Goal: Information Seeking & Learning: Learn about a topic

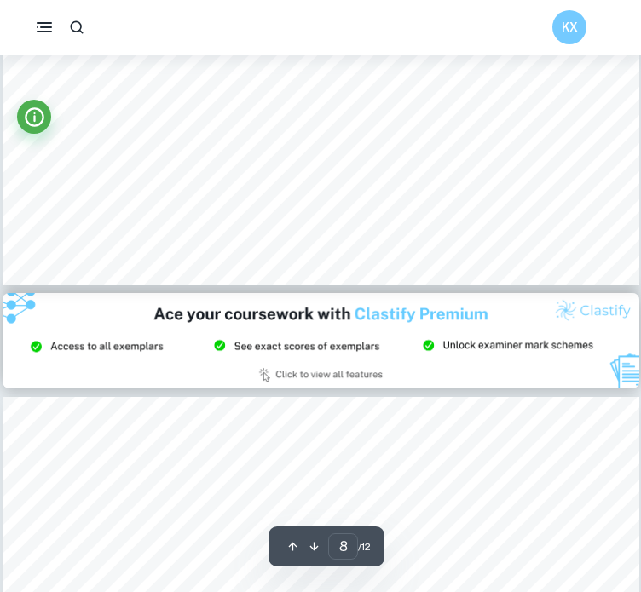
scroll to position [7244, 0]
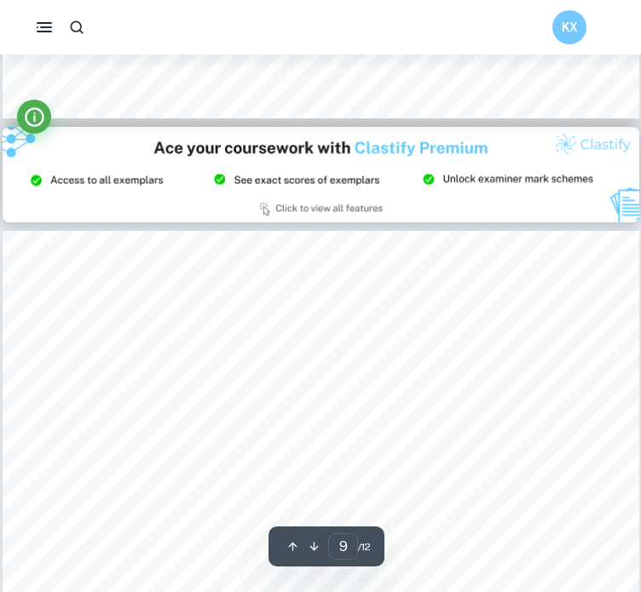
type input "8"
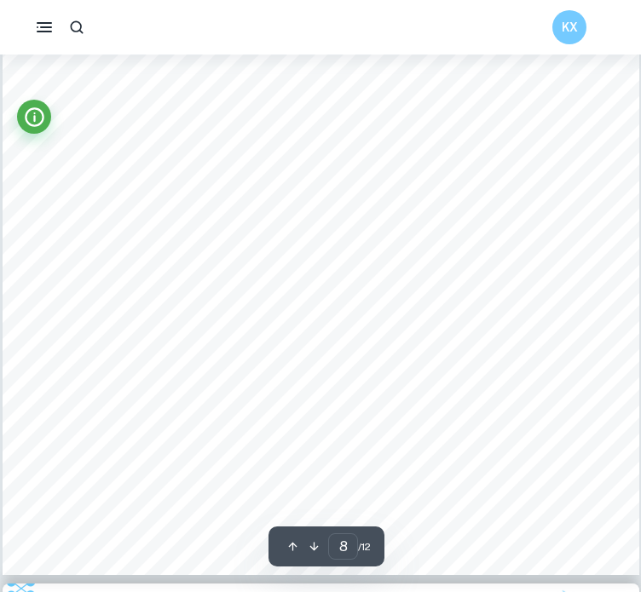
scroll to position [6887, 0]
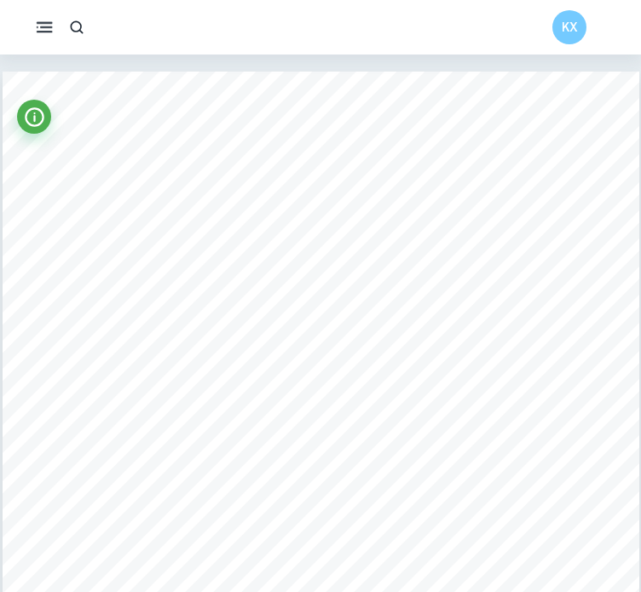
click at [38, 34] on icon "button" at bounding box center [44, 27] width 21 height 21
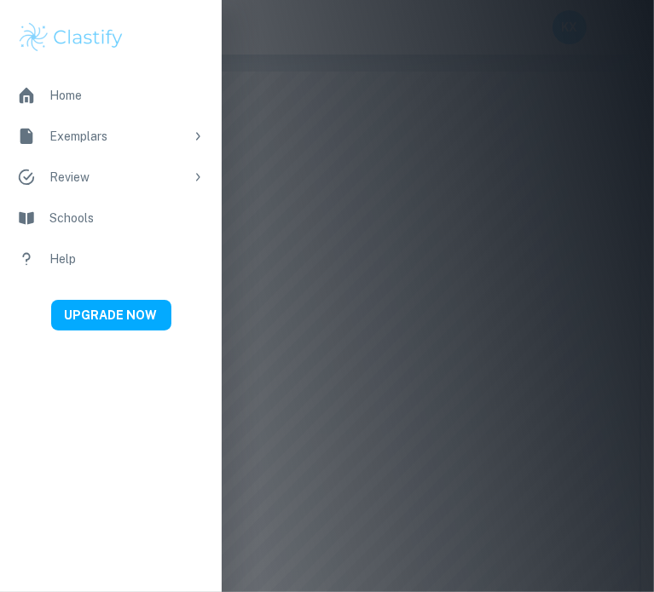
click at [326, 186] on div at bounding box center [327, 296] width 654 height 592
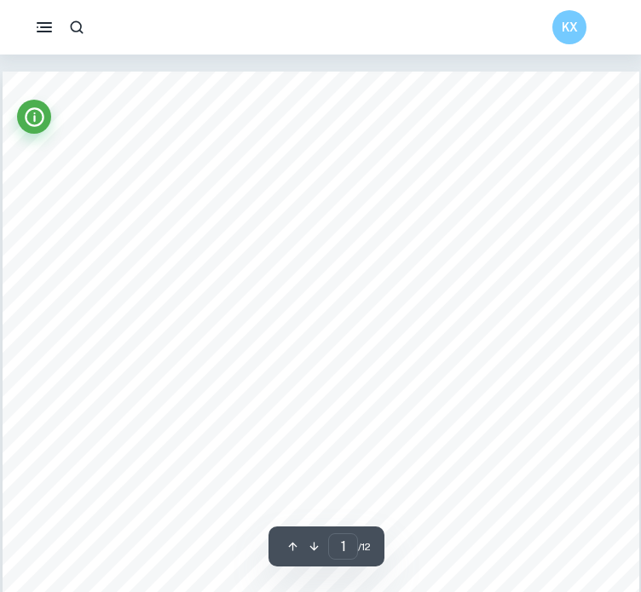
click at [75, 43] on div "KX" at bounding box center [320, 27] width 641 height 34
click at [72, 26] on icon "button" at bounding box center [77, 28] width 18 height 18
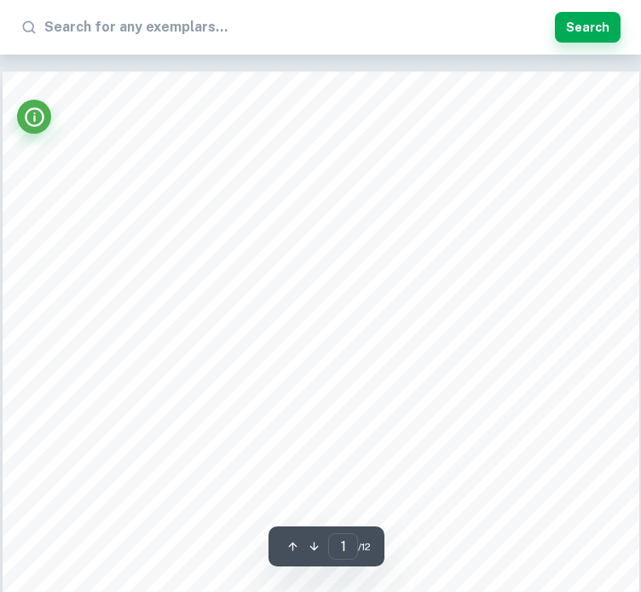
click at [163, 30] on input "text" at bounding box center [296, 27] width 504 height 27
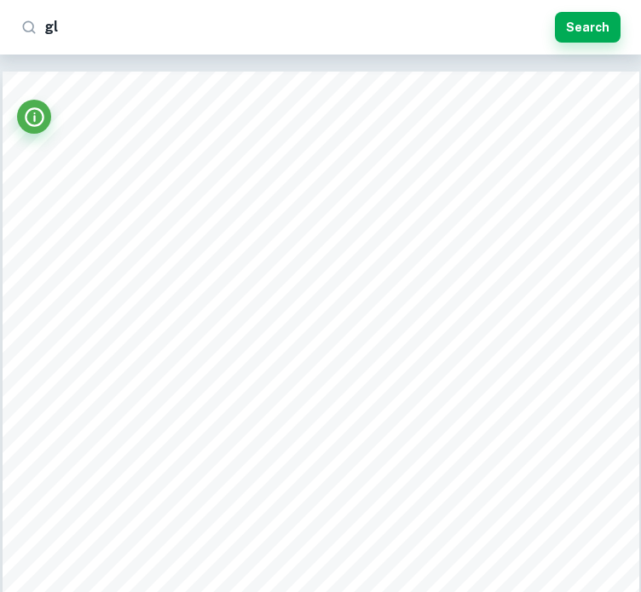
type input "g"
click at [31, 29] on icon at bounding box center [28, 27] width 17 height 17
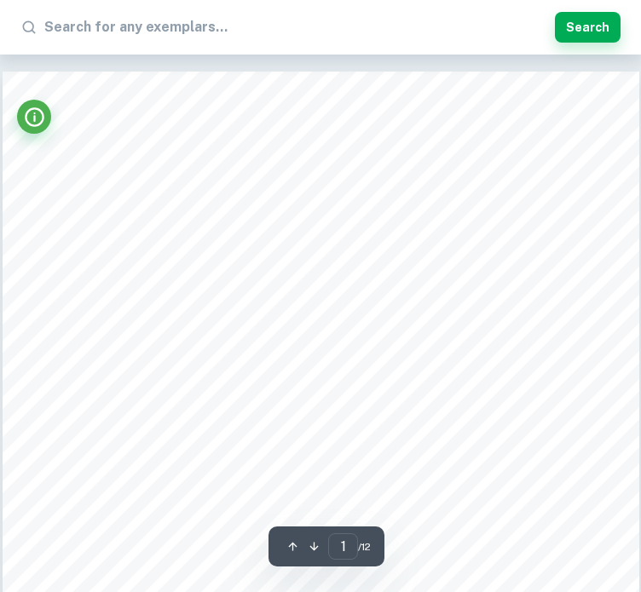
click at [32, 37] on div "​" at bounding box center [284, 27] width 528 height 27
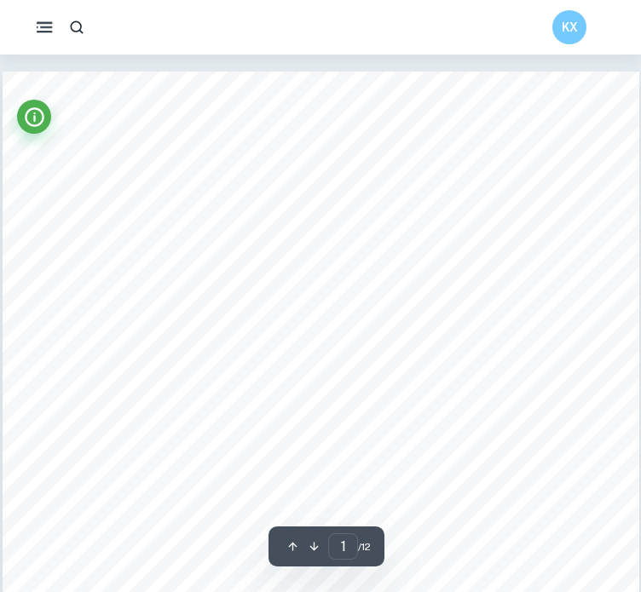
click at [49, 38] on button "button" at bounding box center [44, 27] width 36 height 36
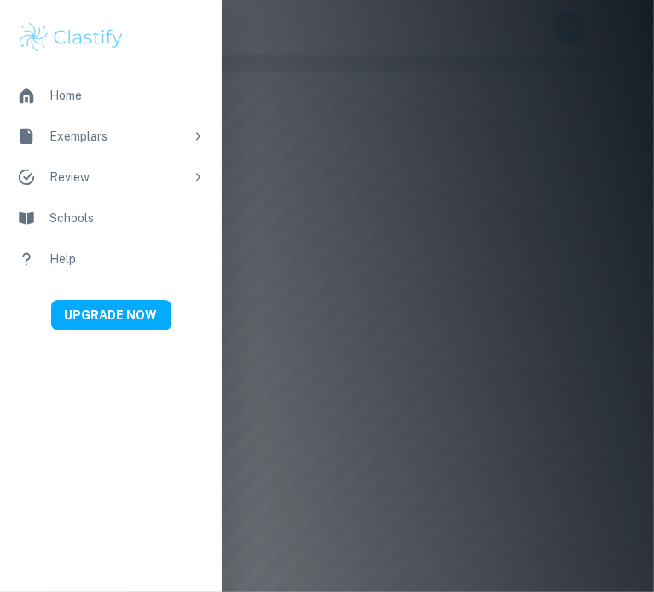
click at [73, 108] on li "Home" at bounding box center [111, 95] width 222 height 41
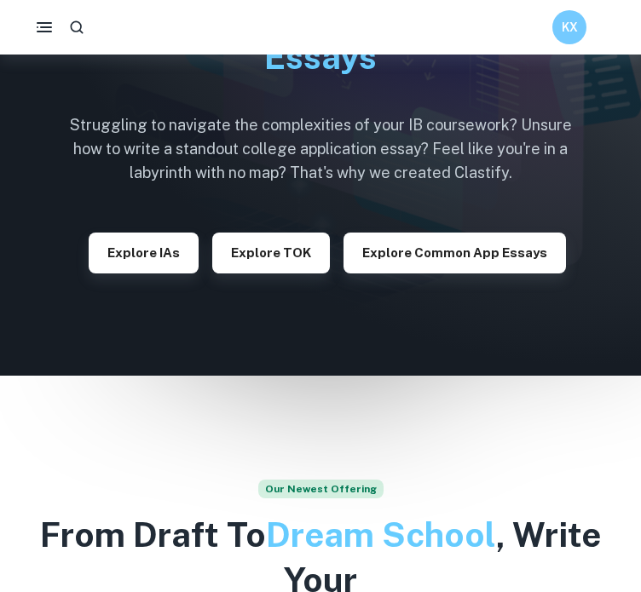
scroll to position [160, 0]
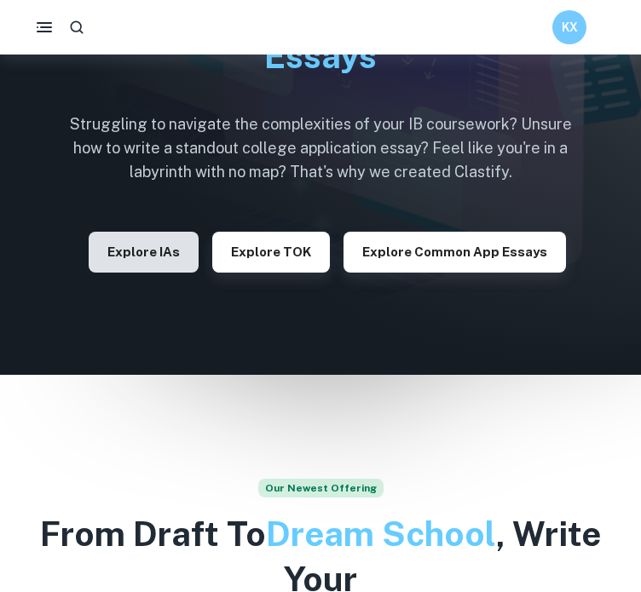
click at [181, 262] on button "Explore IAs" at bounding box center [144, 252] width 110 height 41
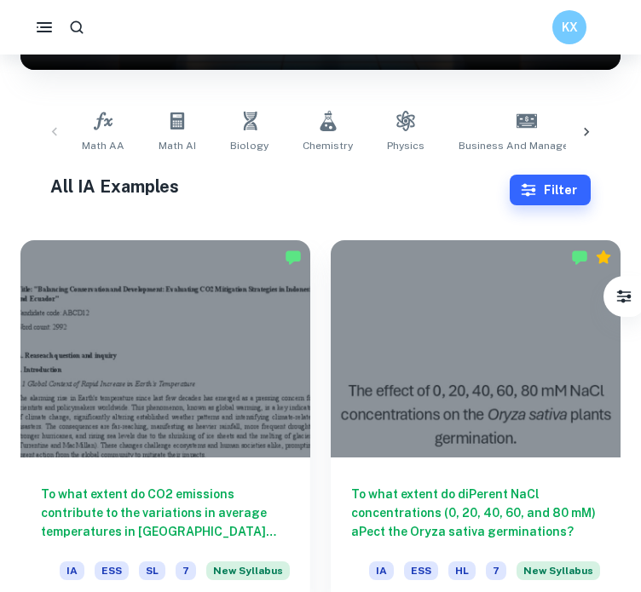
scroll to position [299, 0]
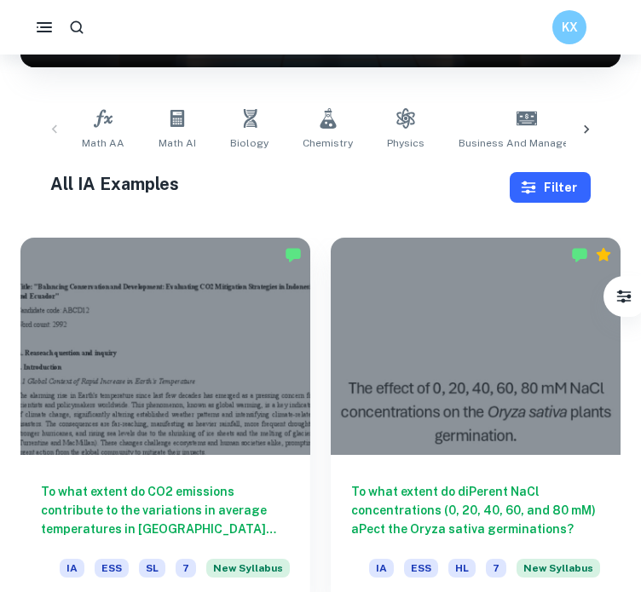
click at [540, 191] on button "Filter" at bounding box center [550, 187] width 81 height 31
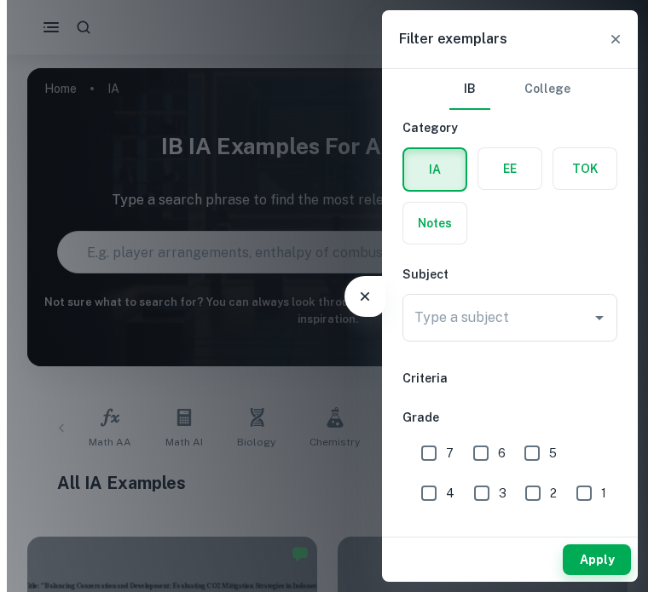
scroll to position [0, 0]
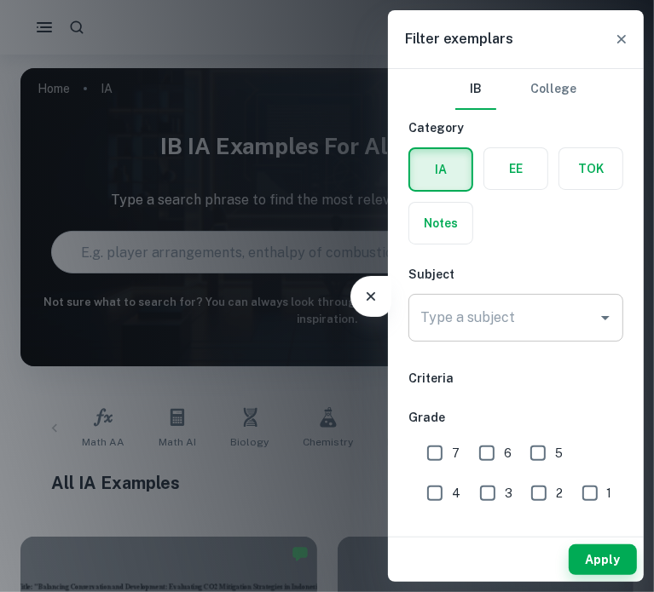
click at [500, 332] on input "Type a subject" at bounding box center [503, 318] width 174 height 32
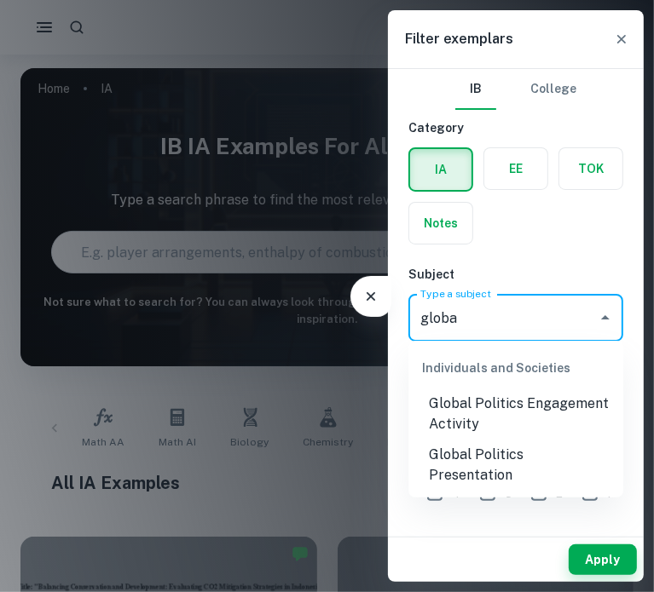
click at [531, 412] on li "Global Politics Engagement Activity" at bounding box center [515, 414] width 215 height 51
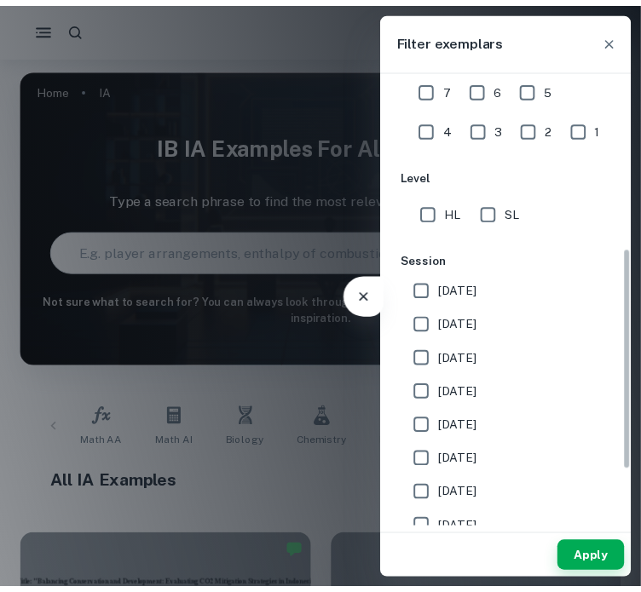
scroll to position [365, 0]
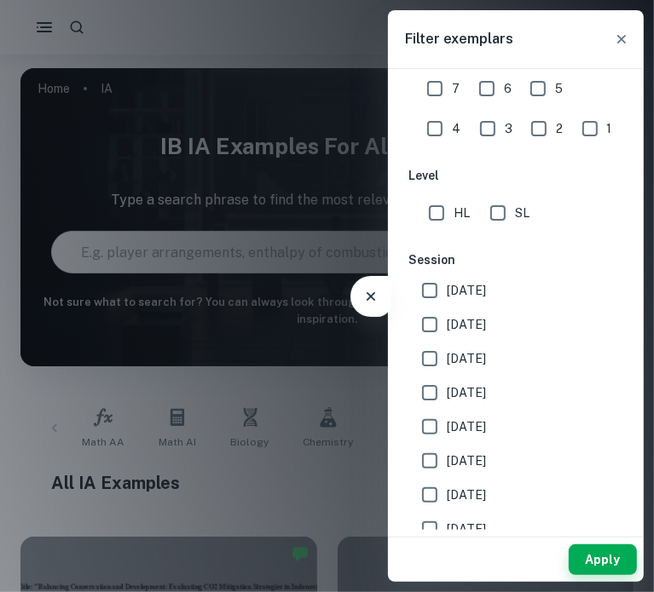
type input "Global Politics Engagement Activity"
click at [431, 287] on input "[DATE]" at bounding box center [430, 291] width 34 height 34
checkbox input "true"
click at [423, 325] on input "[DATE]" at bounding box center [430, 325] width 34 height 34
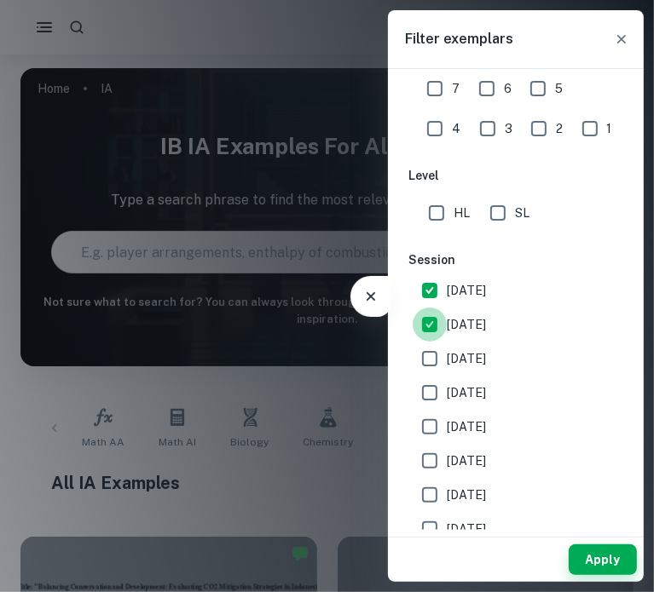
checkbox input "false"
click at [603, 554] on button "Apply" at bounding box center [602, 560] width 68 height 31
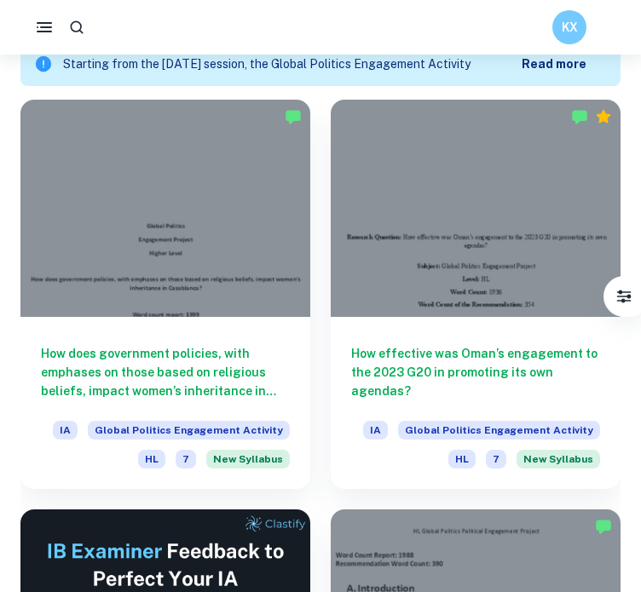
scroll to position [494, 0]
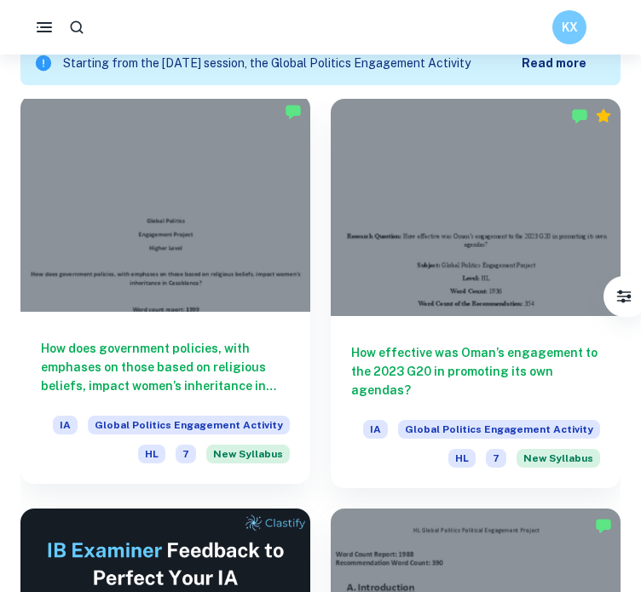
click at [226, 378] on h6 "How does government policies, with emphases on those based on religious beliefs…" at bounding box center [165, 367] width 249 height 56
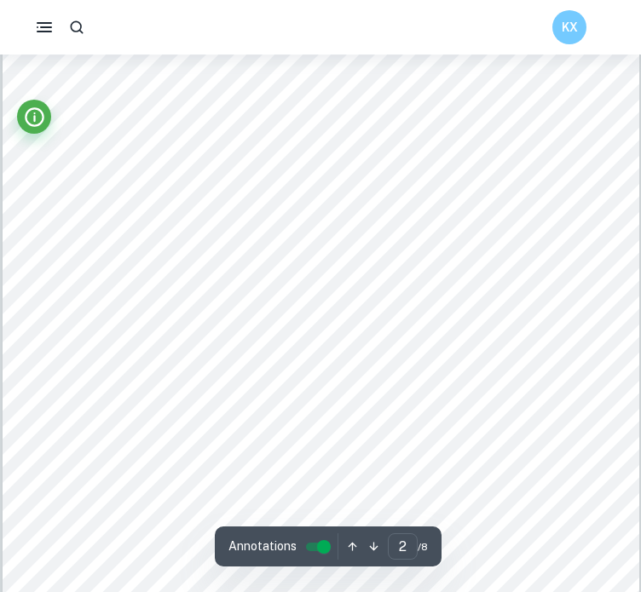
type input "1"
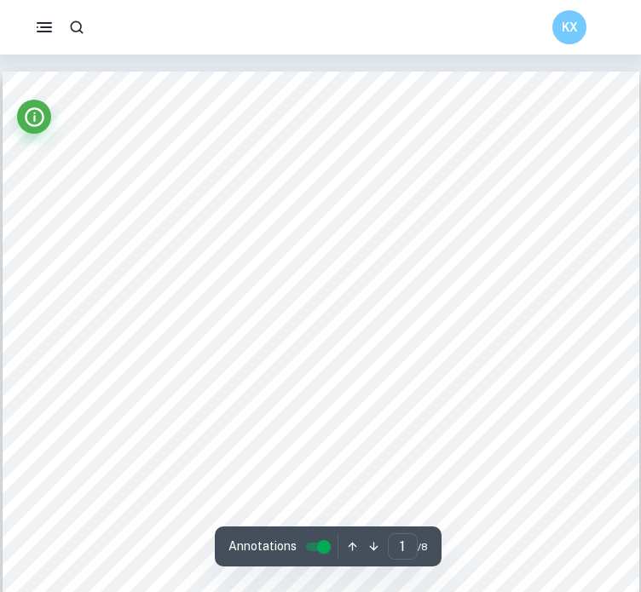
scroll to position [153, 0]
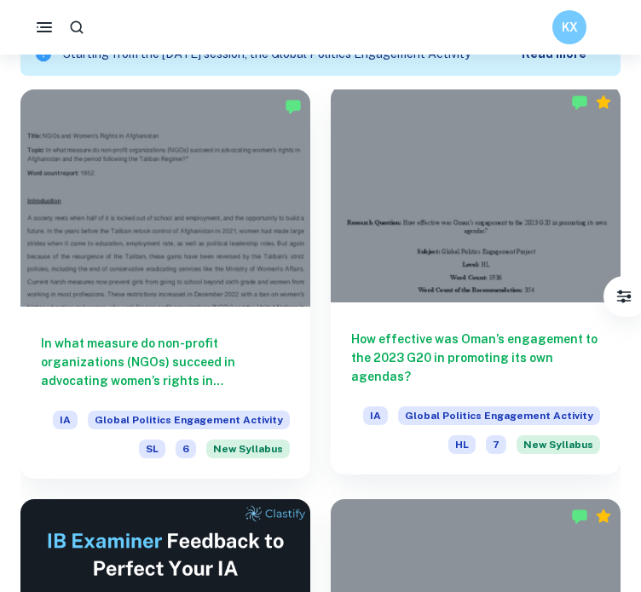
scroll to position [501, 0]
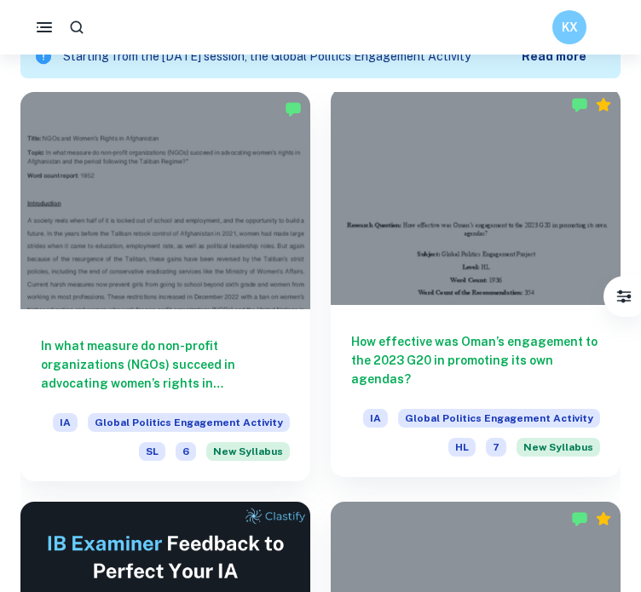
click at [426, 214] on div at bounding box center [476, 196] width 290 height 217
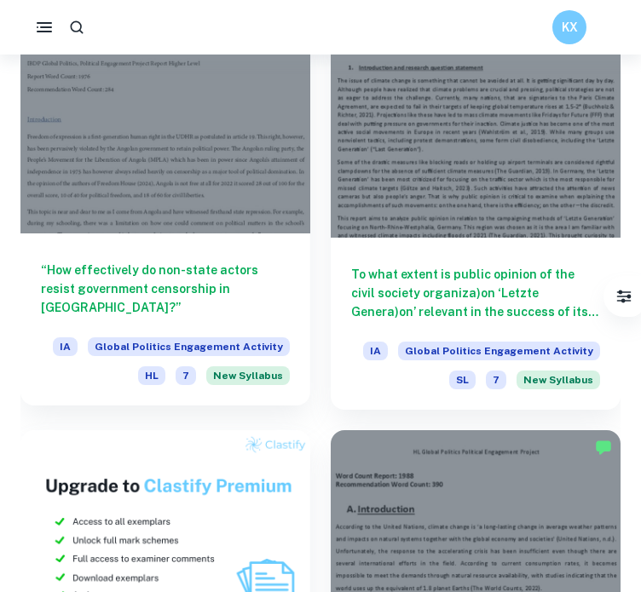
scroll to position [1391, 0]
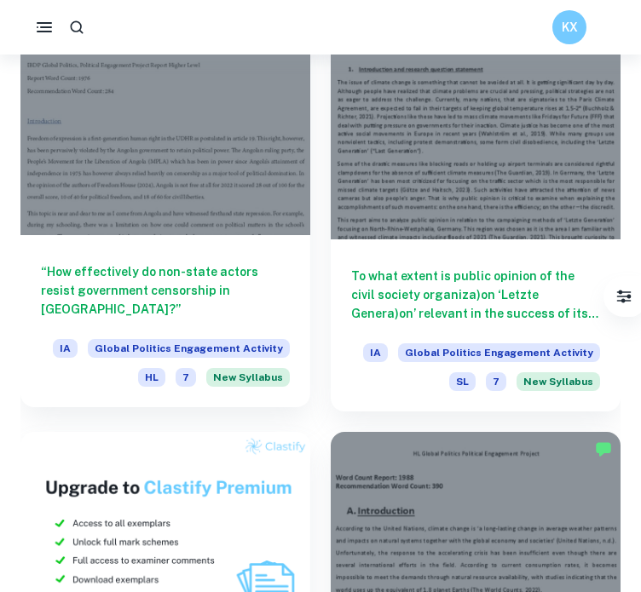
click at [171, 251] on div "“How effectively do non-state actors resist government censorship in [GEOGRAPHI…" at bounding box center [165, 321] width 290 height 172
